Goal: Navigation & Orientation: Find specific page/section

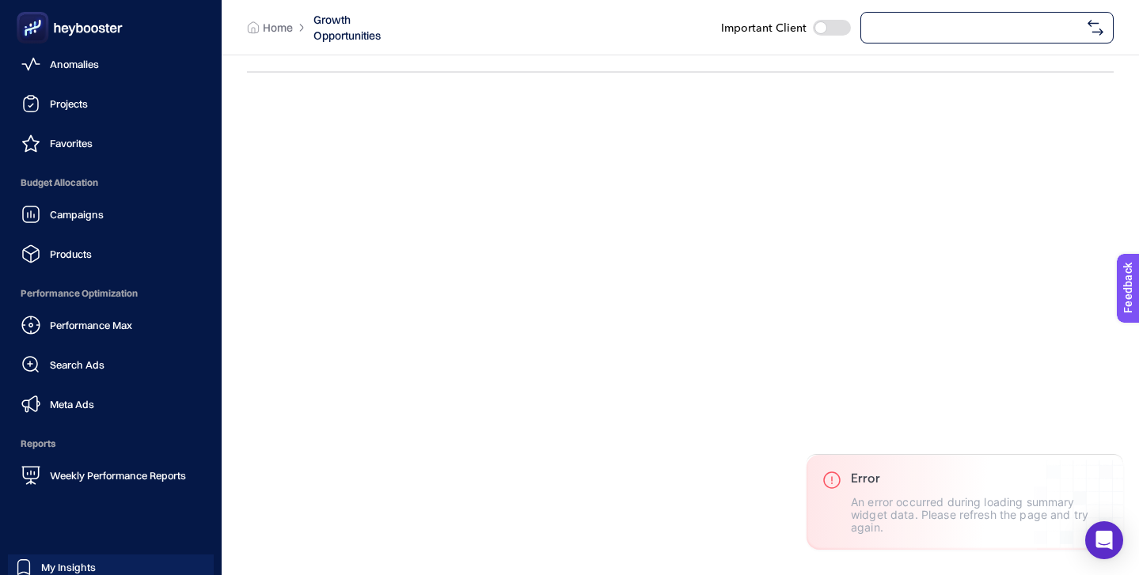
scroll to position [154, 0]
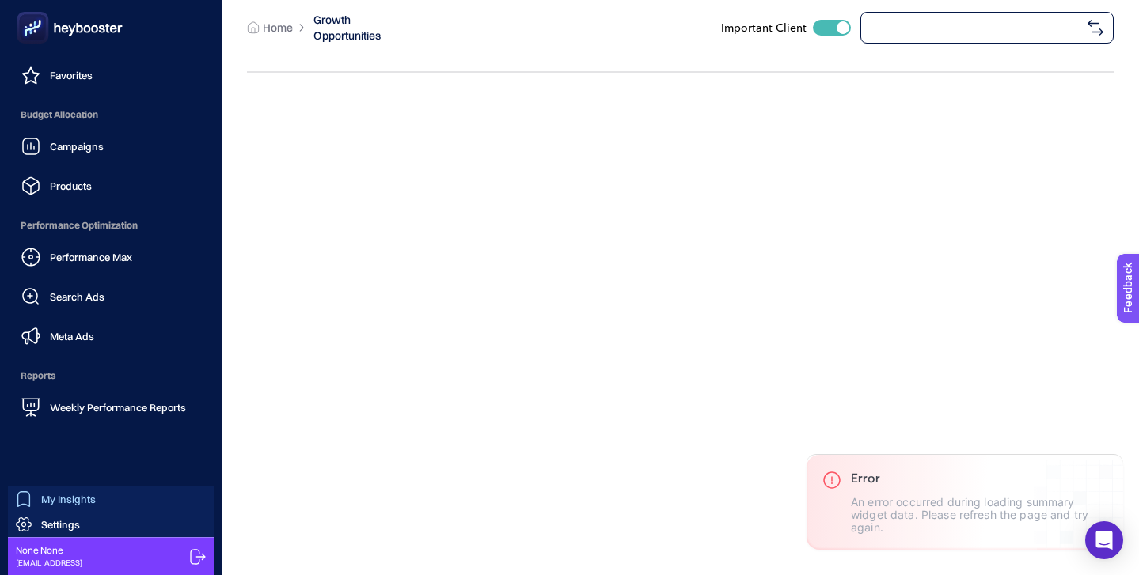
checkbox input "true"
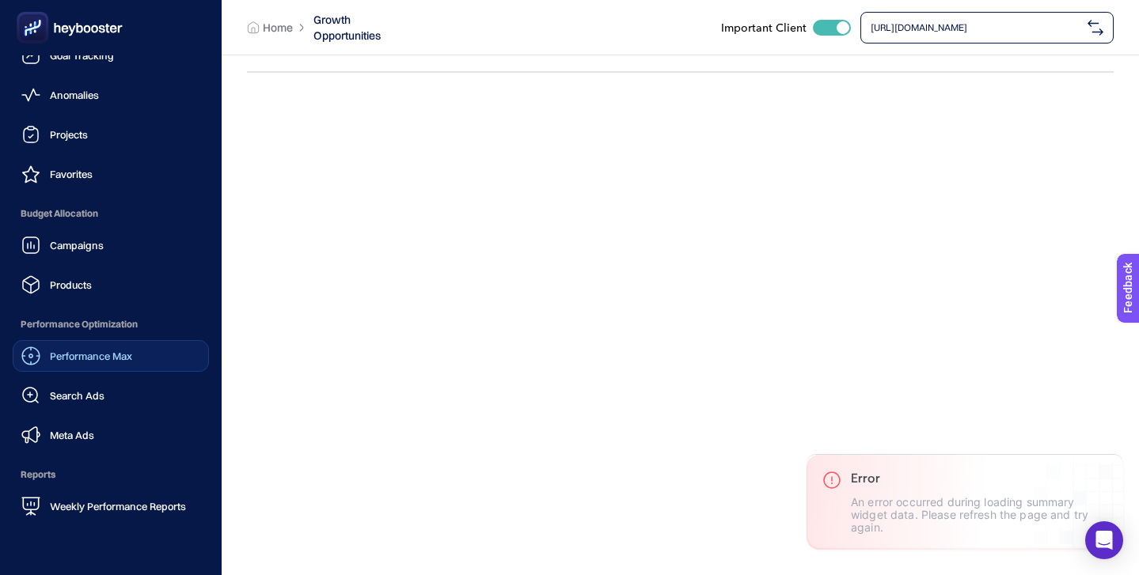
scroll to position [0, 0]
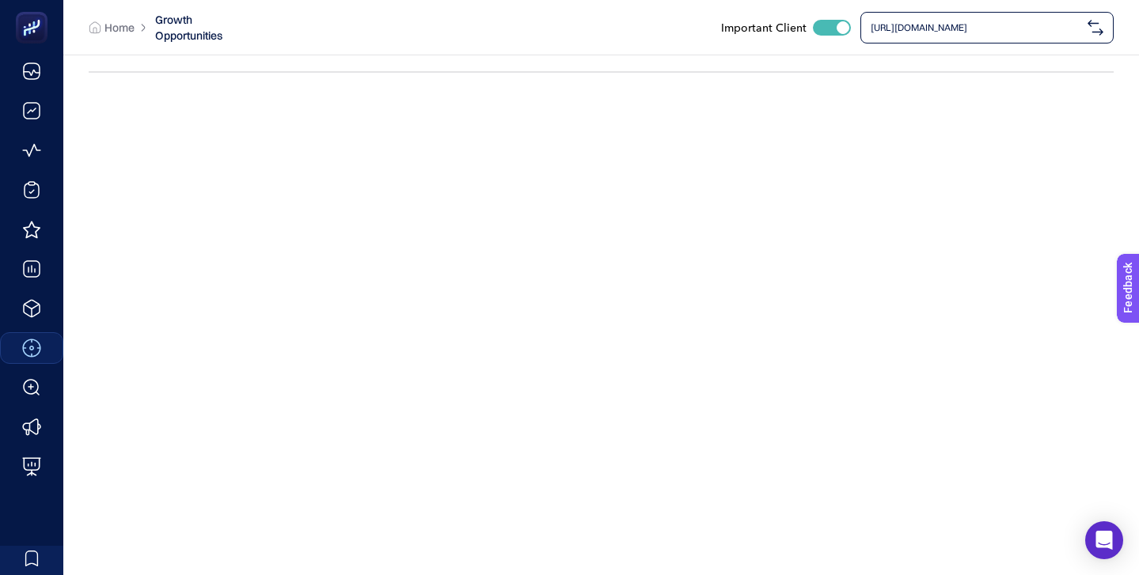
click at [967, 23] on span "[URL][DOMAIN_NAME]" at bounding box center [975, 27] width 210 height 13
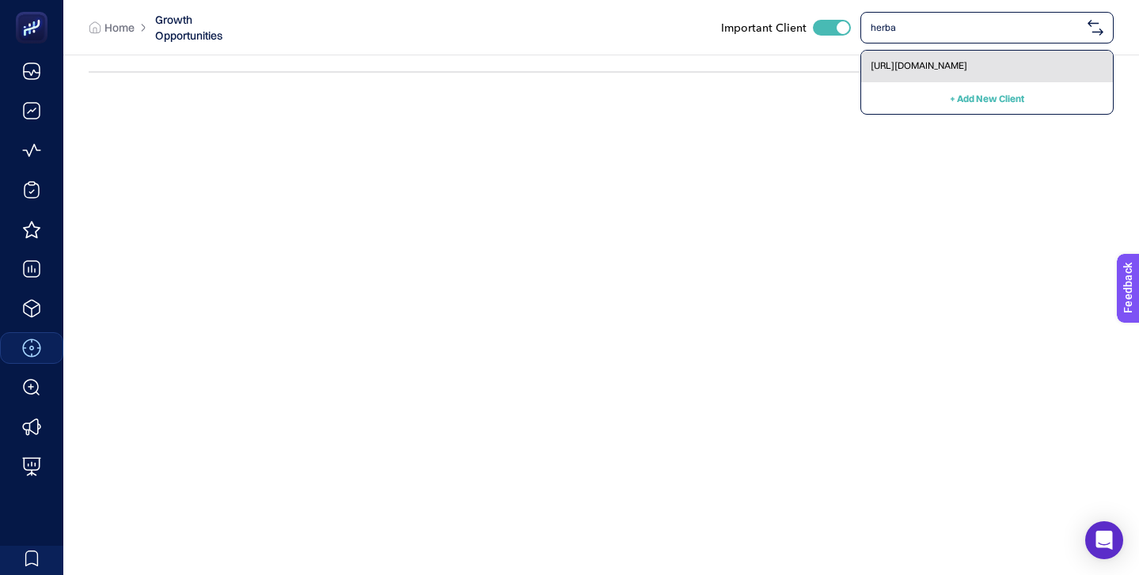
type input "herba"
click at [981, 57] on div "[URL][DOMAIN_NAME]" at bounding box center [987, 67] width 252 height 32
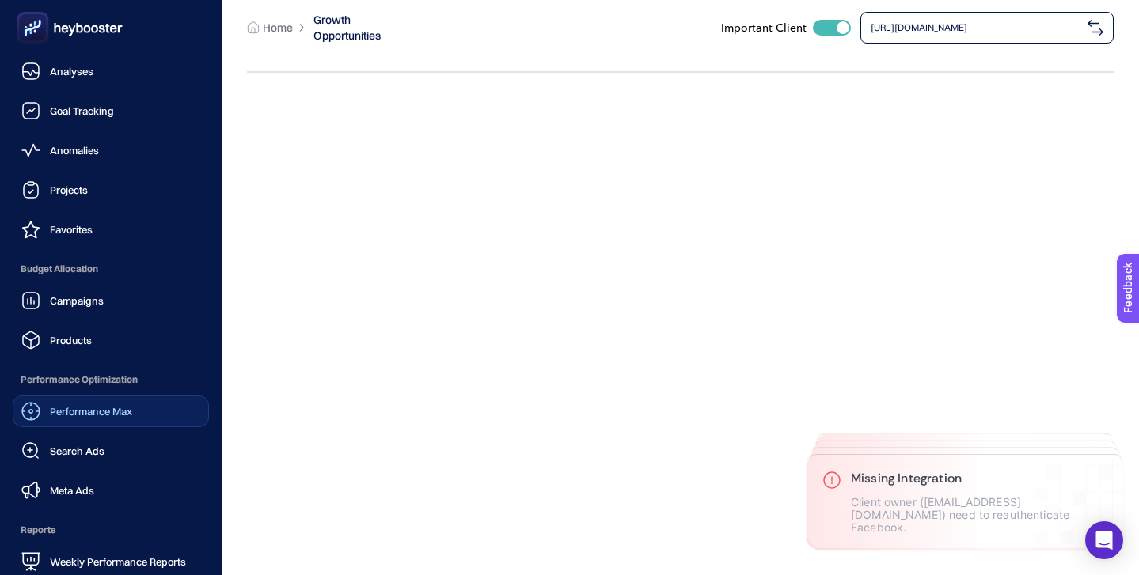
scroll to position [154, 0]
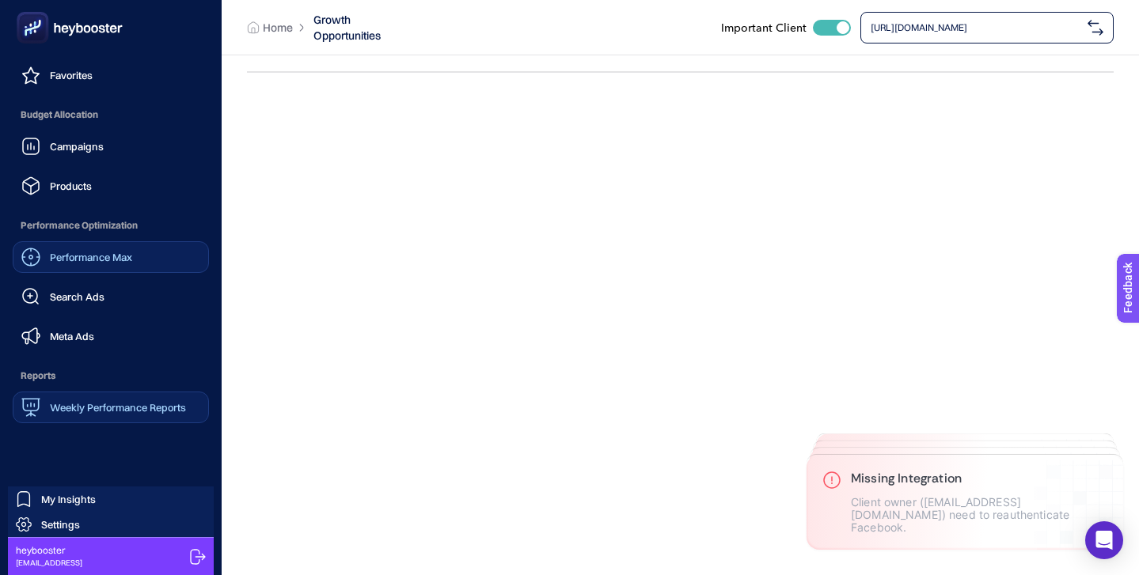
click at [109, 400] on div "Weekly Performance Reports" at bounding box center [103, 407] width 165 height 19
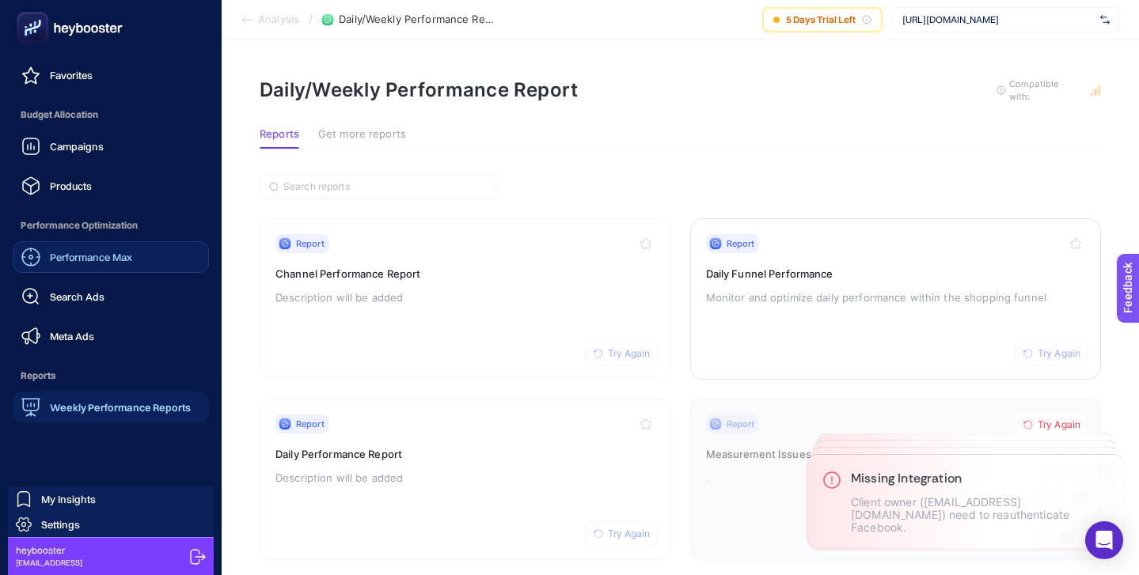
scroll to position [59, 0]
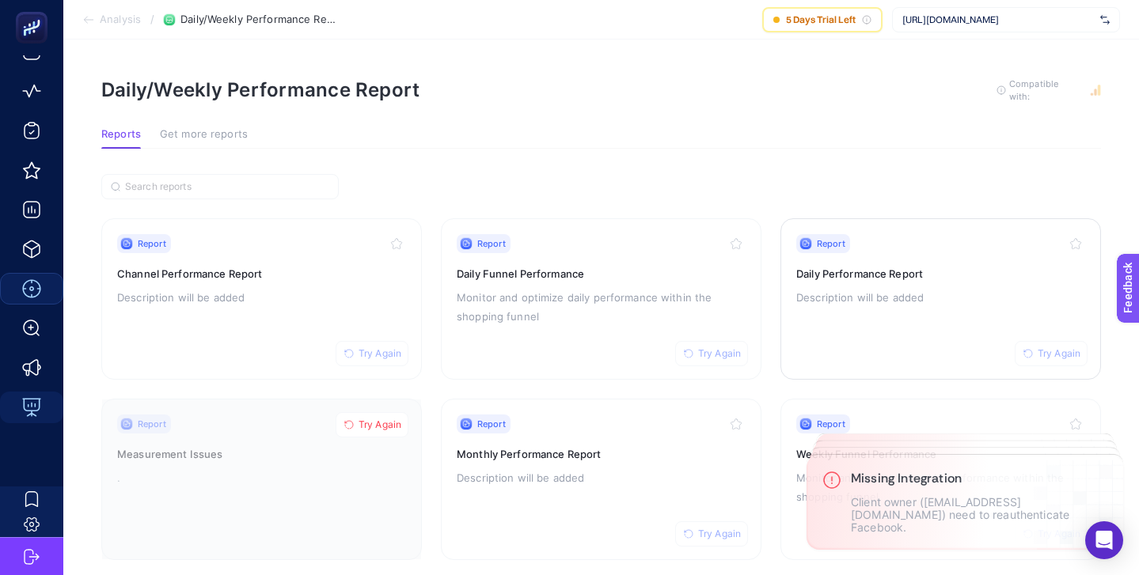
click at [945, 274] on h3 "Daily Performance Report" at bounding box center [940, 274] width 289 height 16
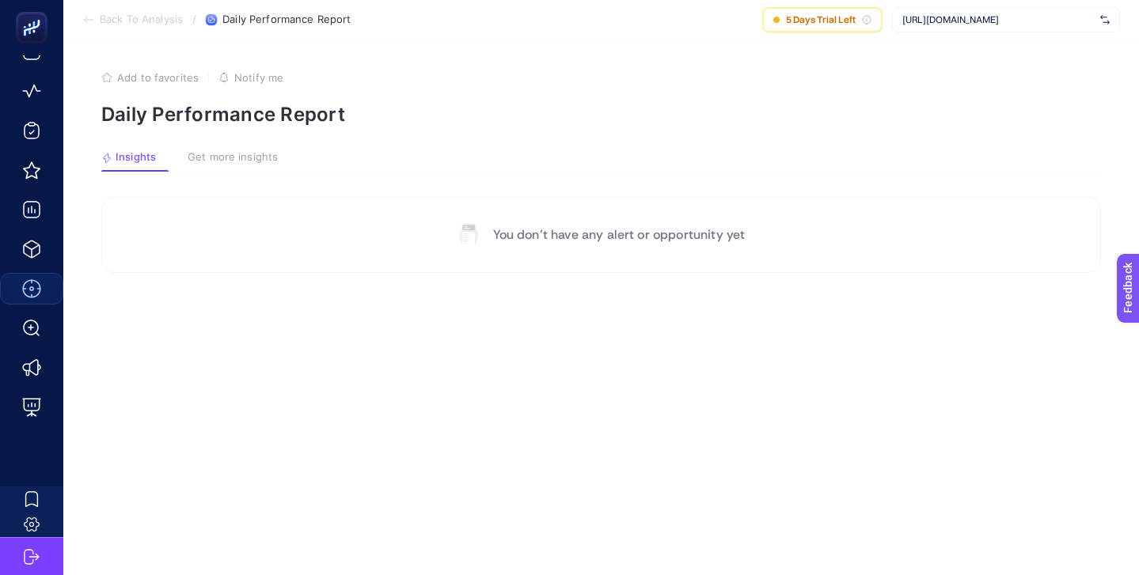
click at [226, 151] on span "Get more insights" at bounding box center [233, 157] width 90 height 13
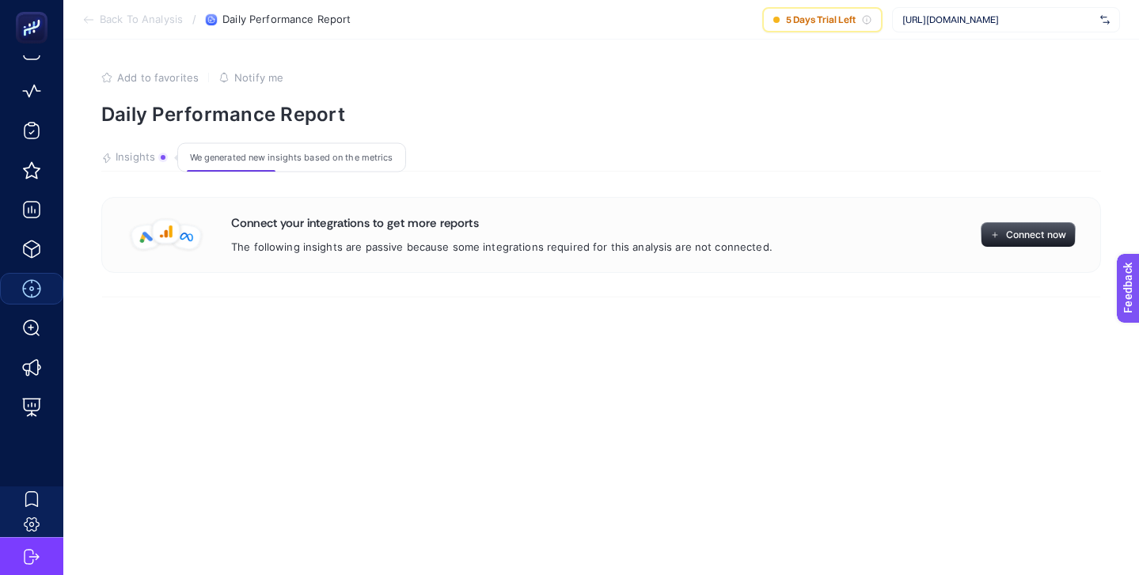
click at [138, 157] on span "Insights" at bounding box center [136, 157] width 40 height 13
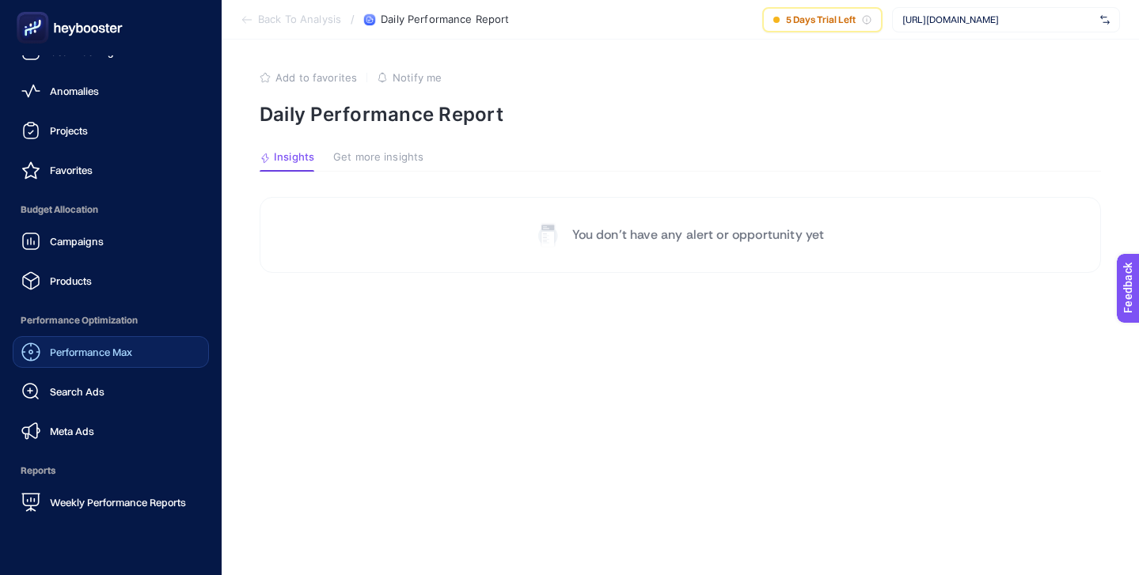
scroll to position [154, 0]
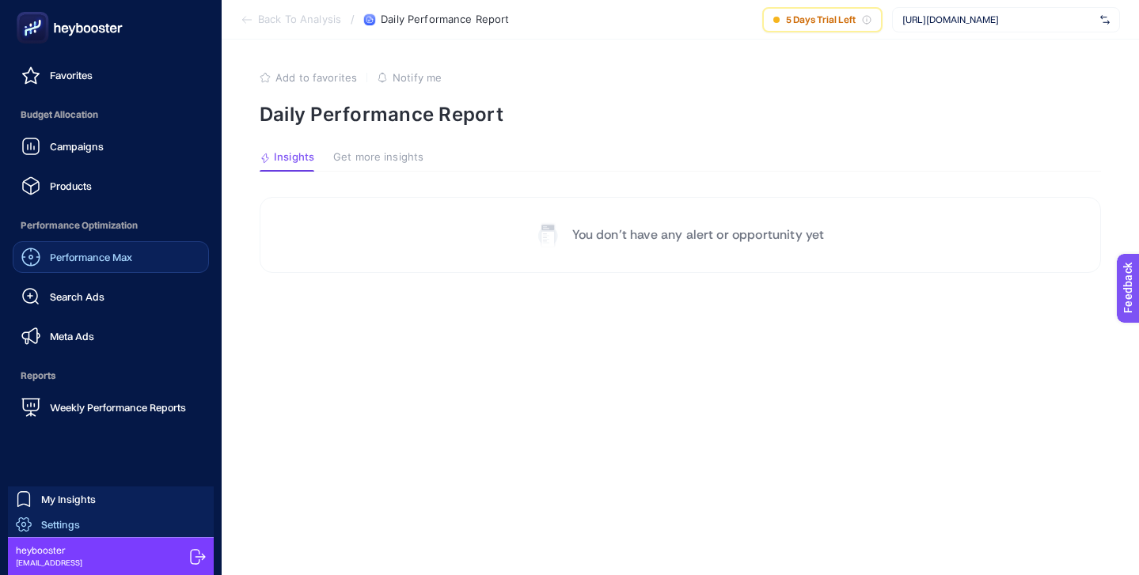
click at [124, 522] on link "Settings" at bounding box center [111, 524] width 206 height 25
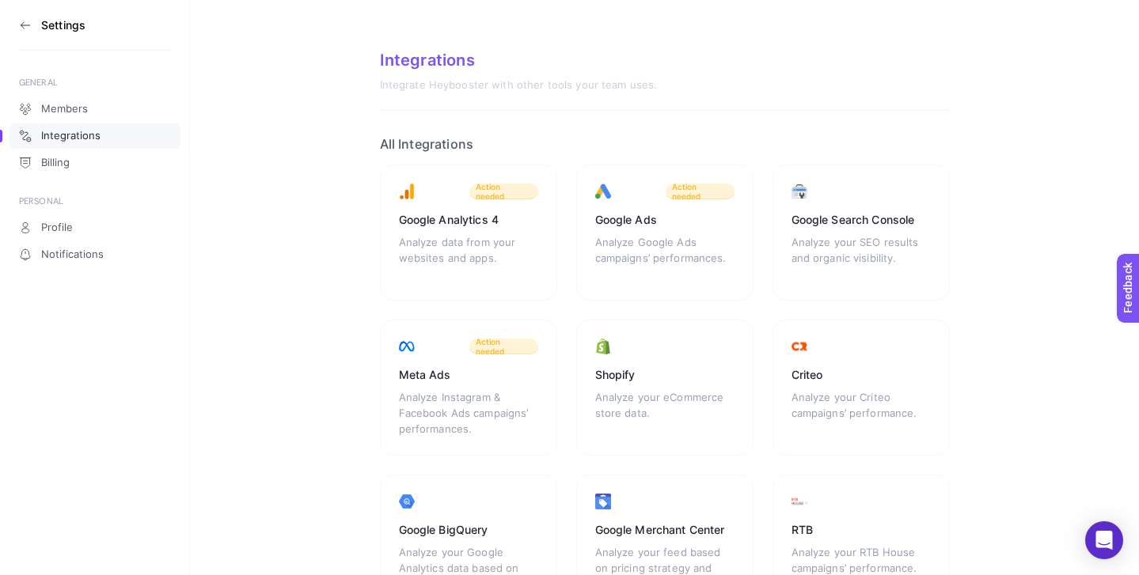
click at [26, 26] on icon at bounding box center [25, 25] width 13 height 13
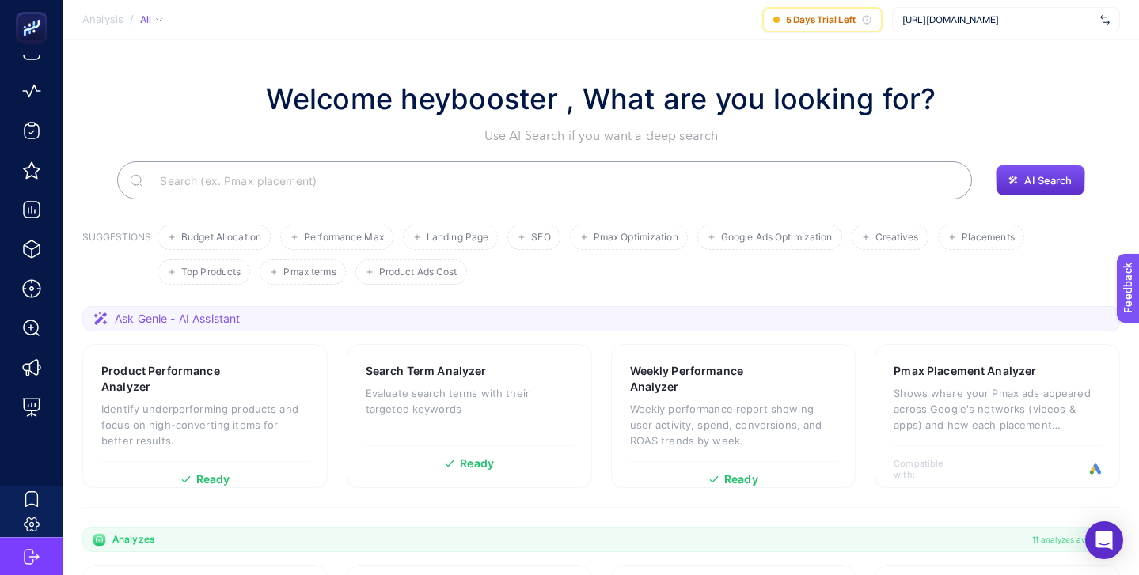
scroll to position [59, 0]
click at [994, 10] on div "[URL][DOMAIN_NAME]" at bounding box center [1006, 19] width 228 height 25
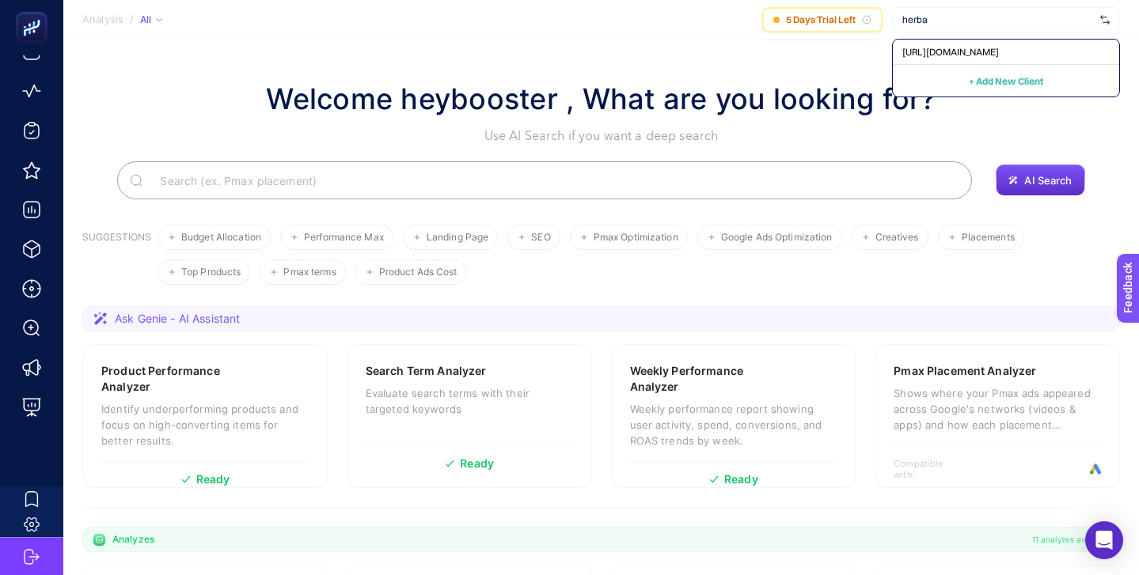
type input "herba"
click at [707, 53] on section "Welcome heybooster , What are you looking for? Use AI Search if you want a deep…" at bounding box center [600, 547] width 1075 height 1014
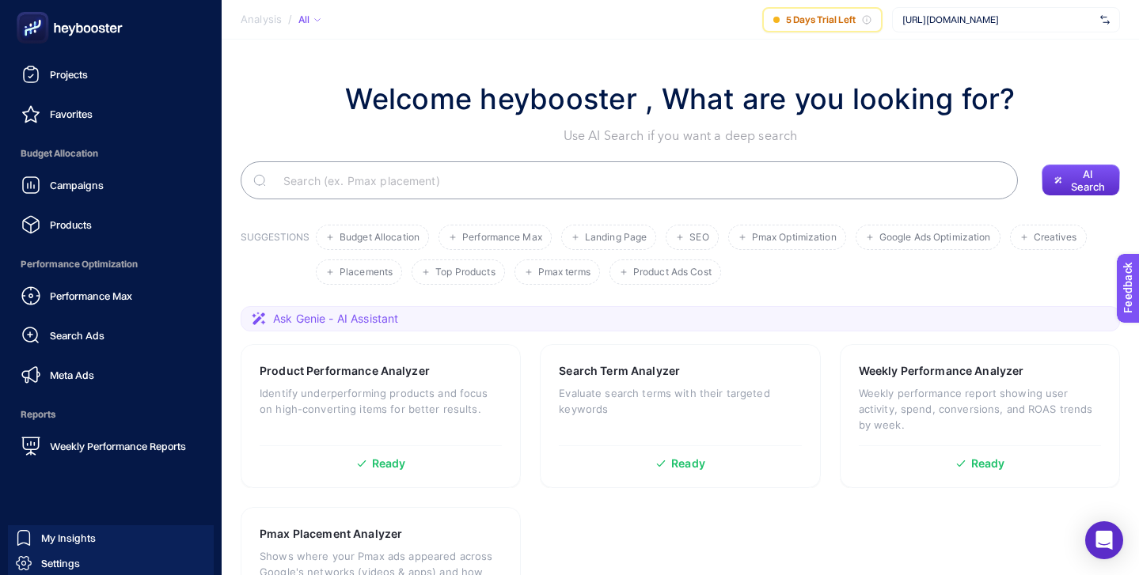
scroll to position [154, 0]
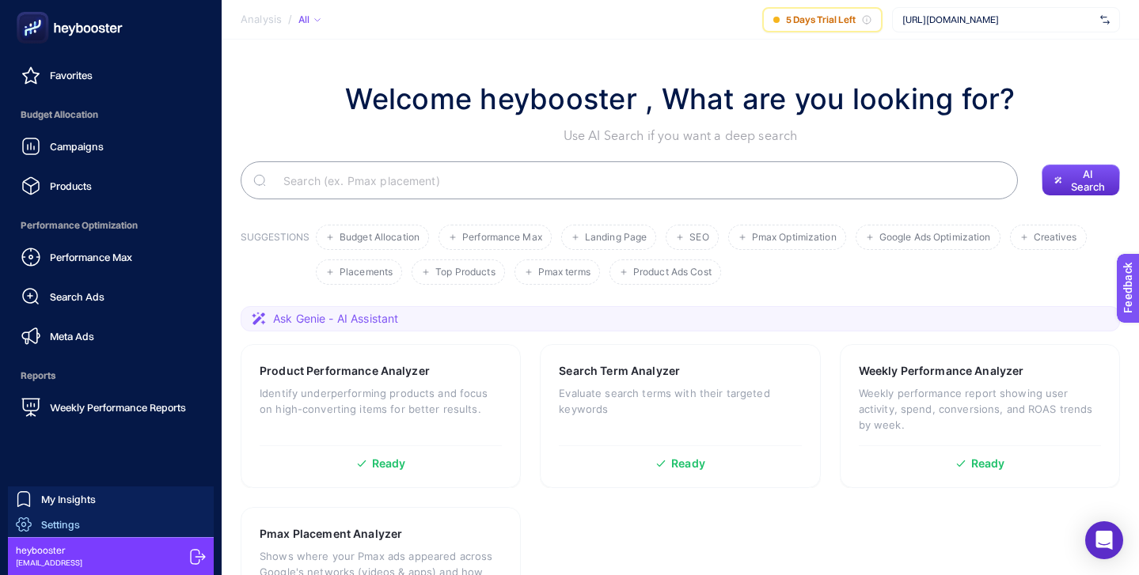
click at [101, 521] on link "Settings" at bounding box center [111, 524] width 206 height 25
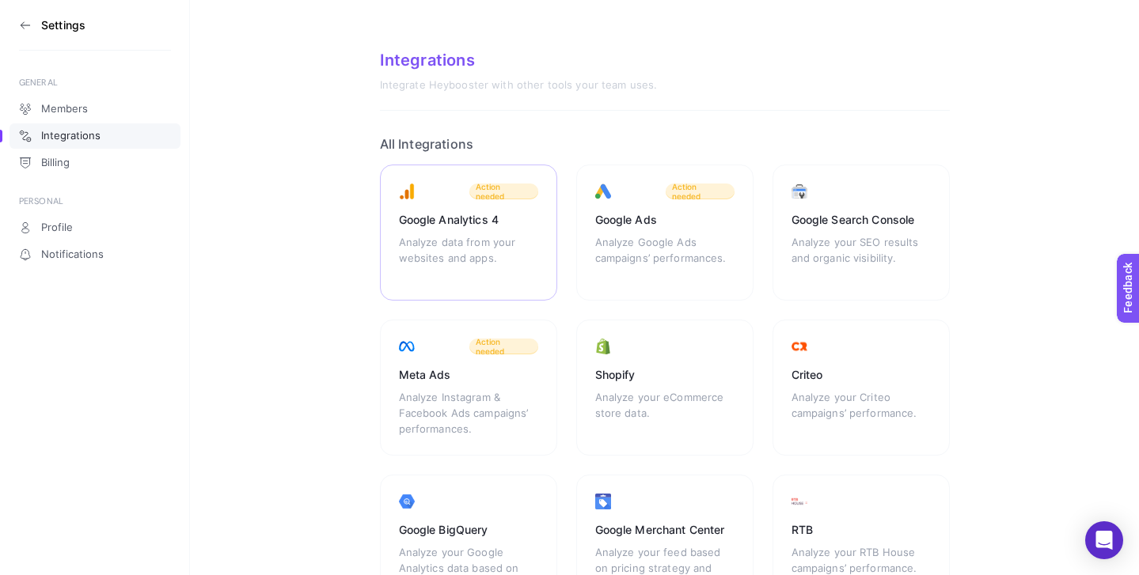
click at [444, 250] on div "Analyze data from your websites and apps." at bounding box center [468, 257] width 139 height 47
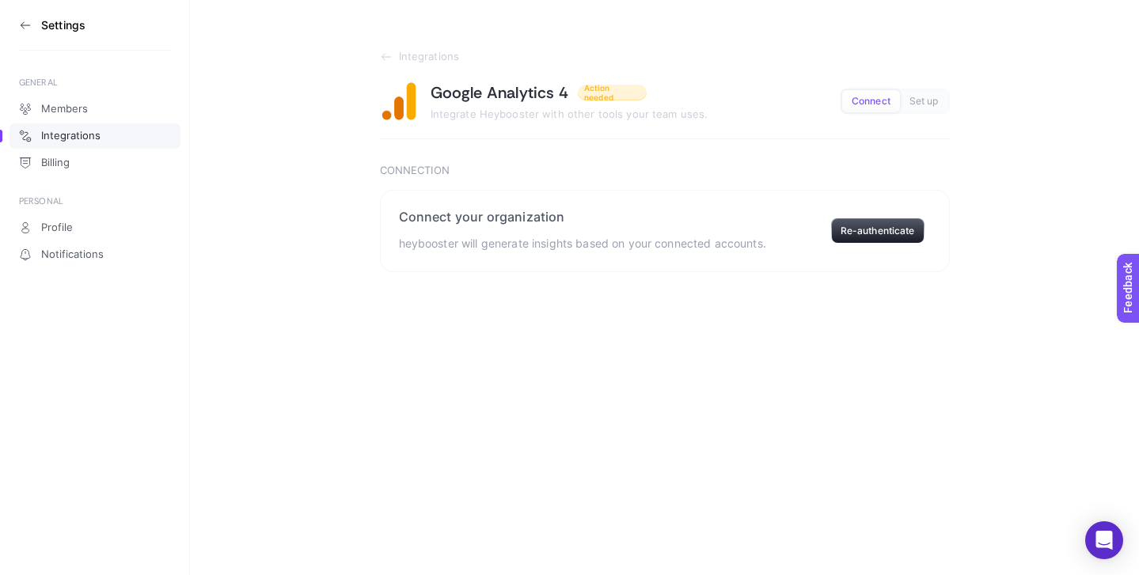
click at [23, 34] on section "Settings" at bounding box center [95, 25] width 152 height 51
click at [23, 24] on icon at bounding box center [25, 25] width 13 height 13
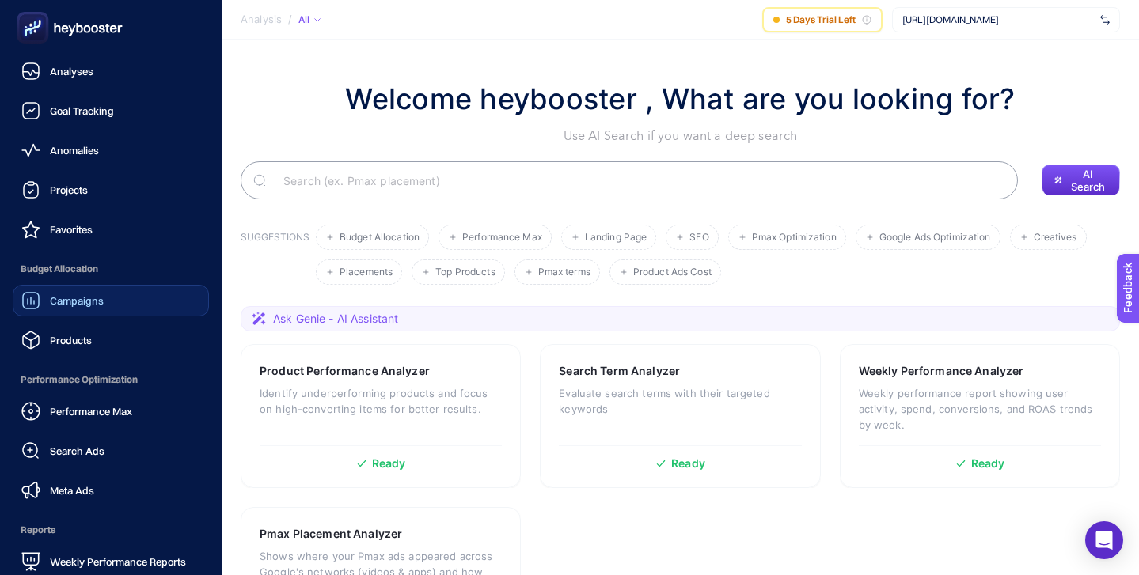
click at [96, 308] on div "Campaigns" at bounding box center [62, 300] width 82 height 19
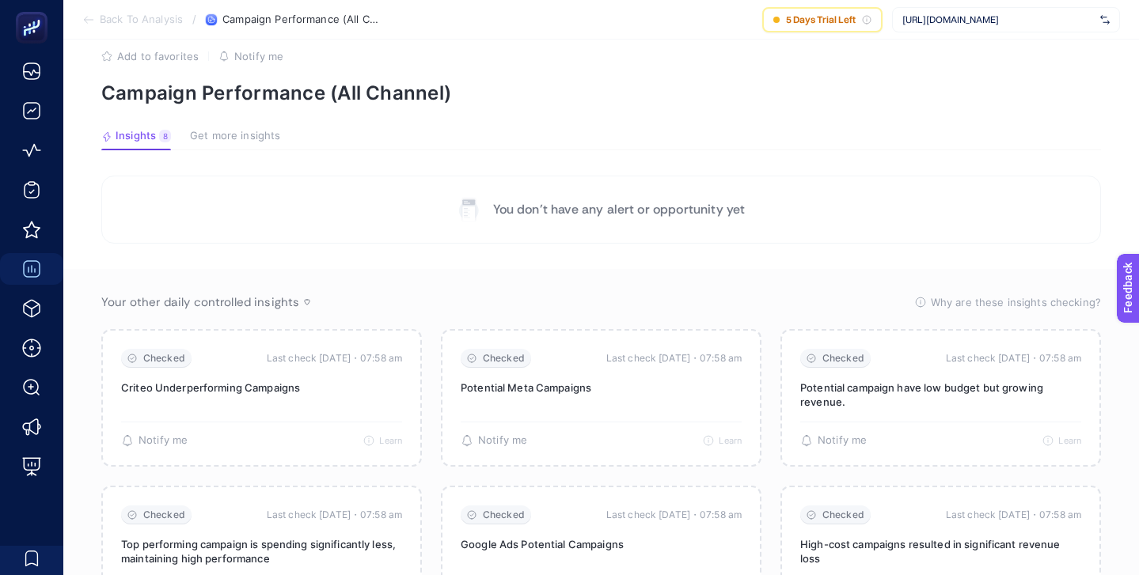
scroll to position [33, 0]
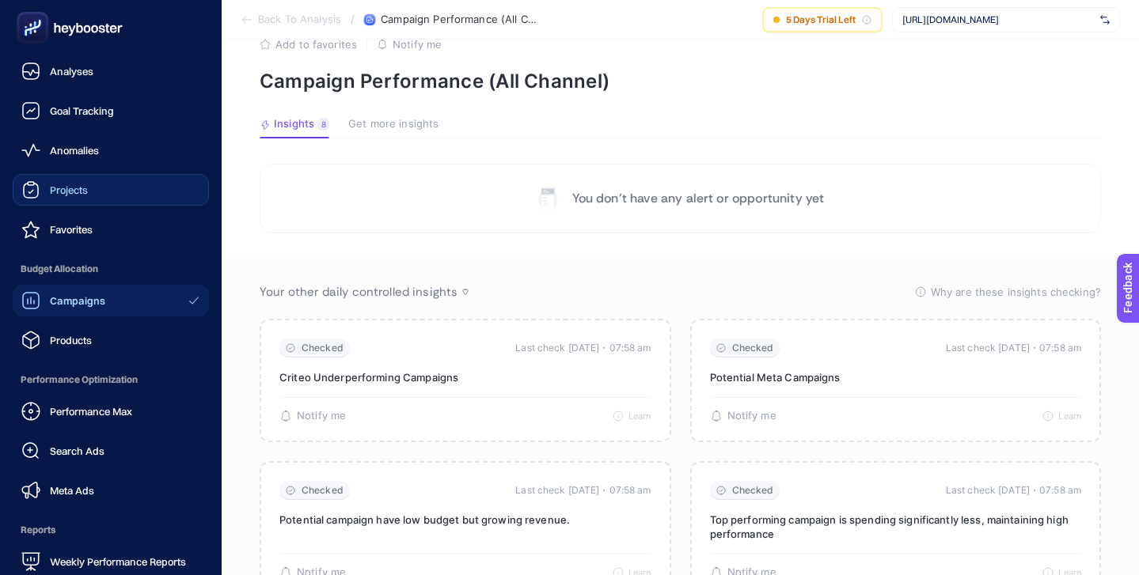
click at [87, 191] on span "Projects" at bounding box center [69, 190] width 38 height 13
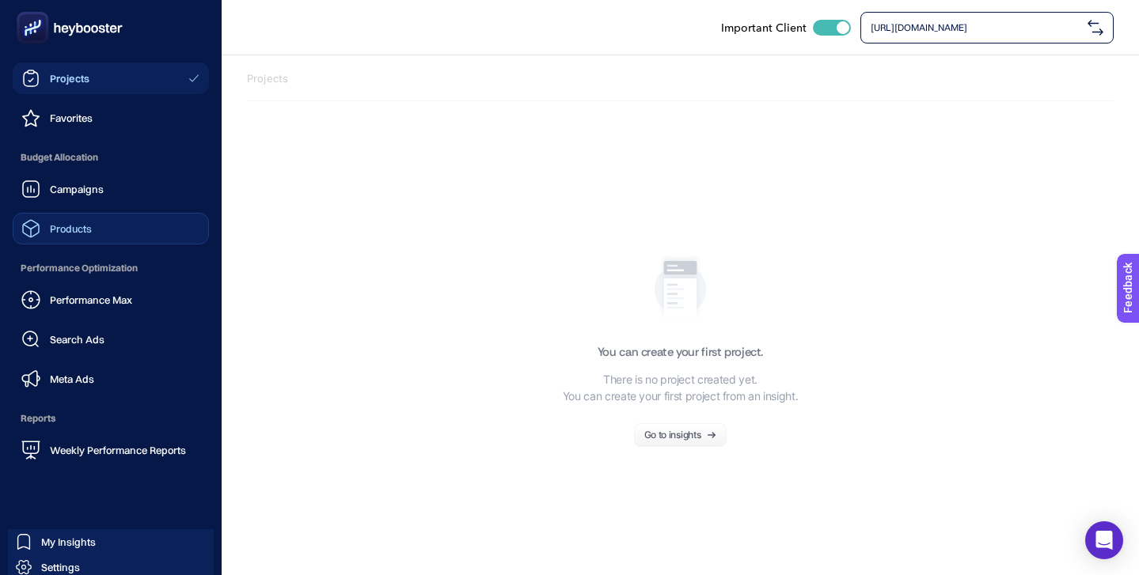
scroll to position [154, 0]
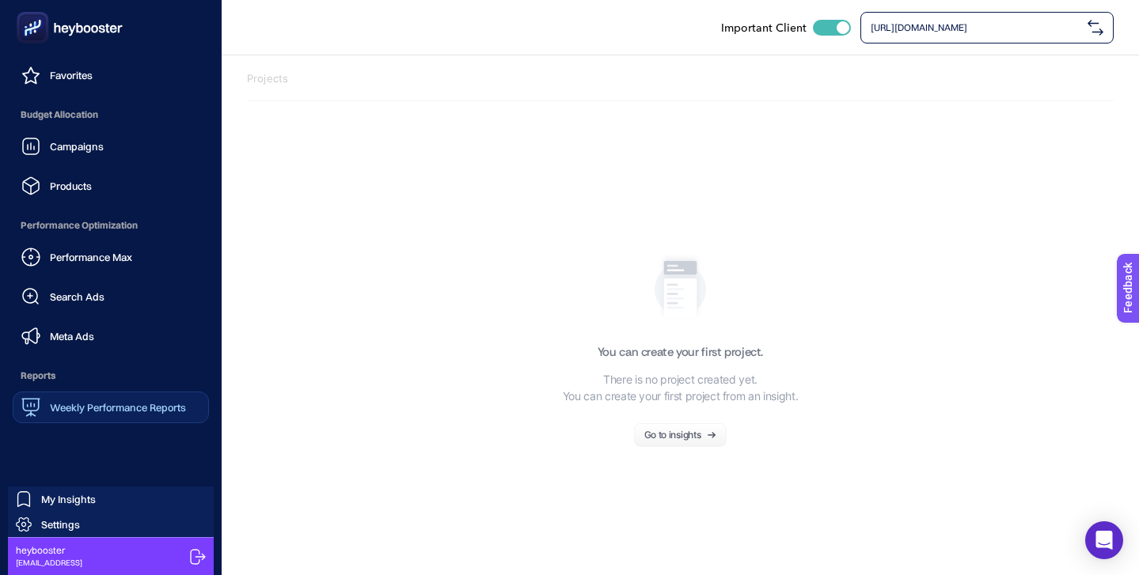
click at [102, 408] on span "Weekly Performance Reports" at bounding box center [118, 407] width 136 height 13
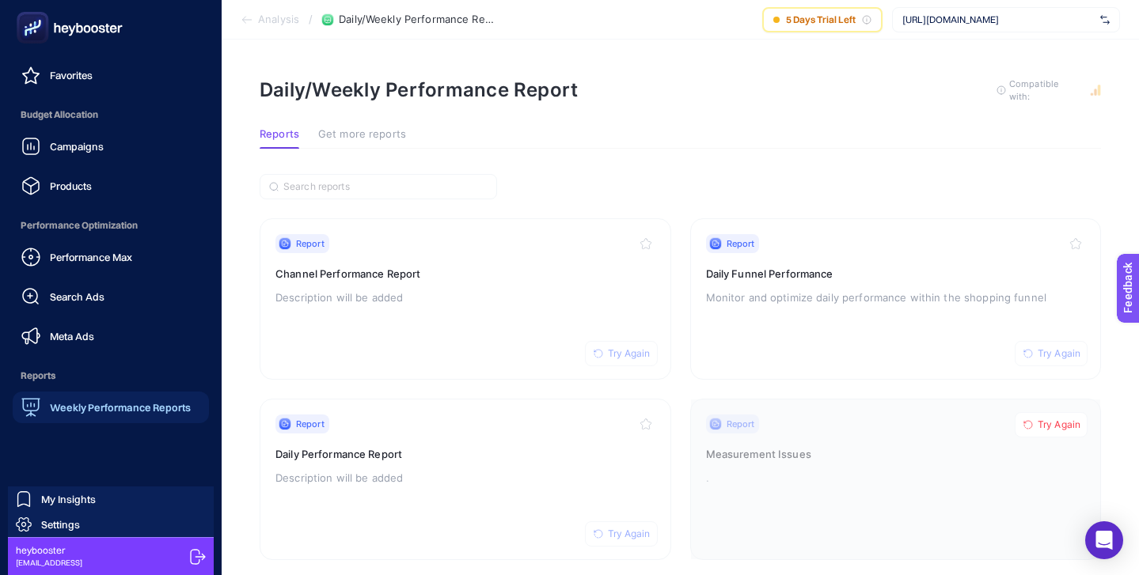
scroll to position [59, 0]
